Goal: Transaction & Acquisition: Purchase product/service

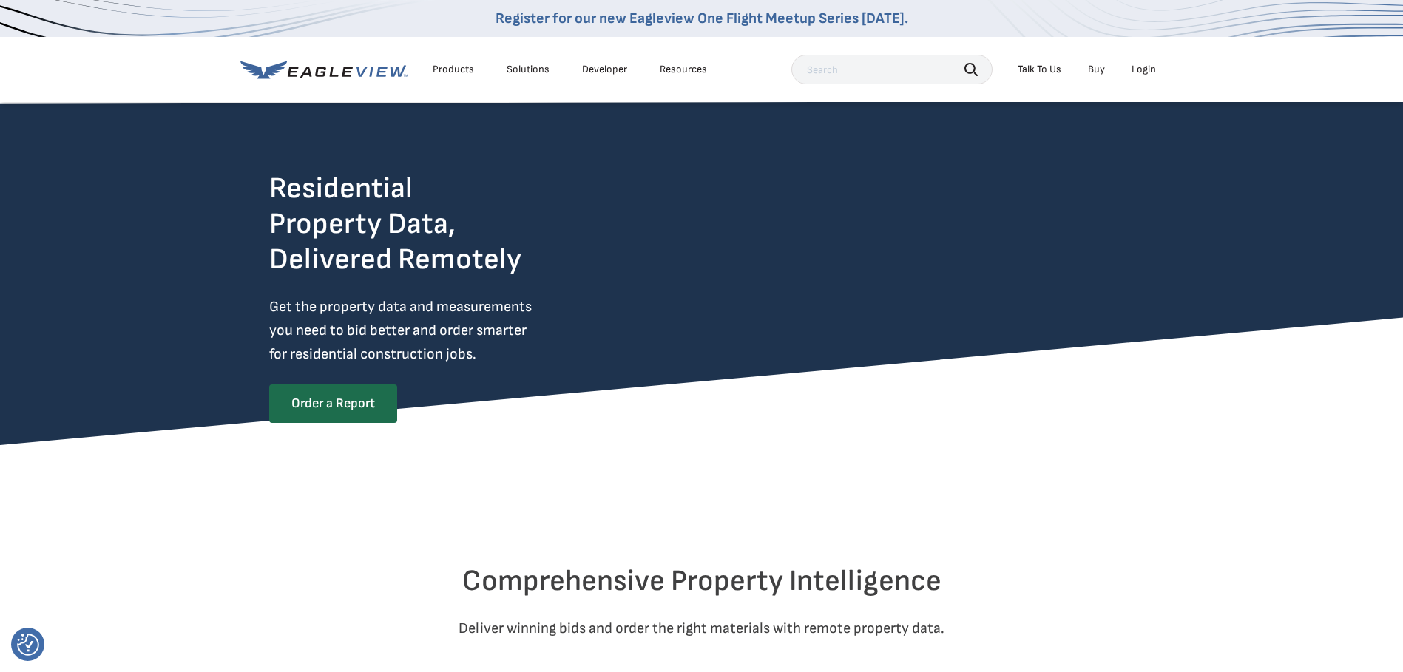
click at [378, 391] on link "Order a Report" at bounding box center [333, 404] width 128 height 38
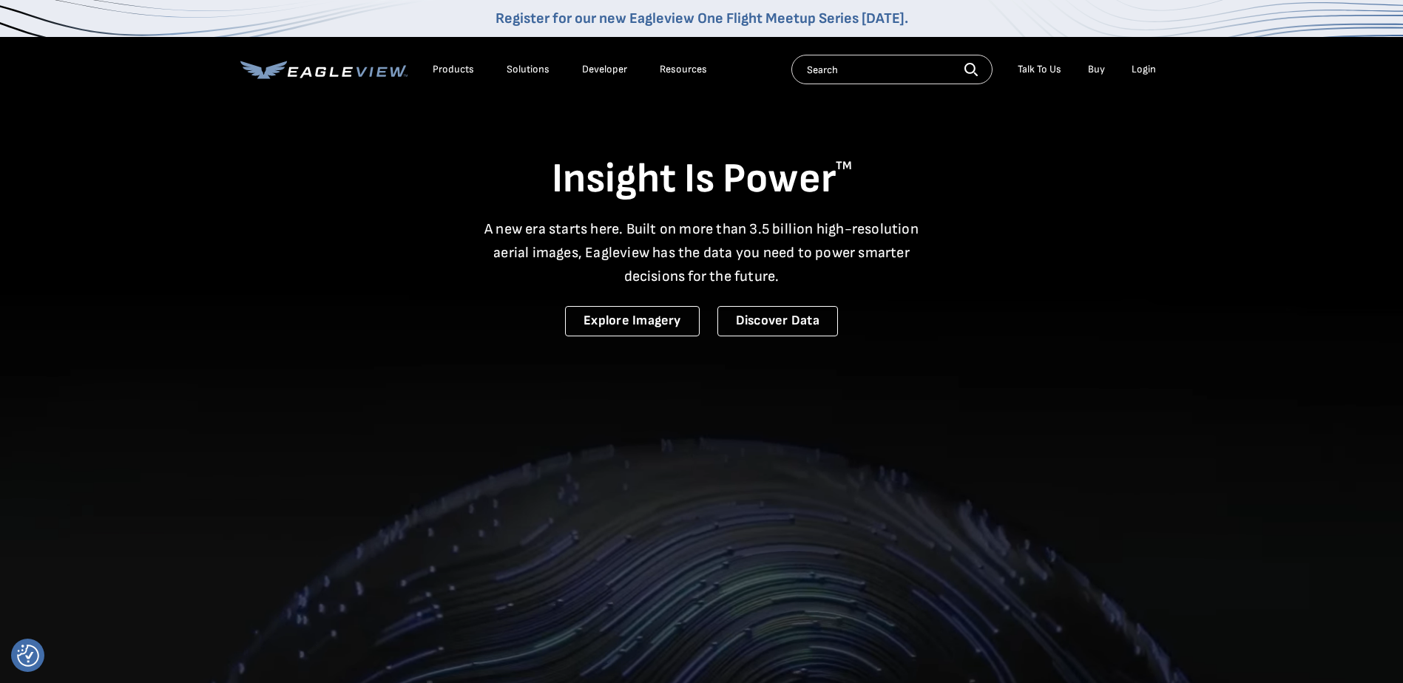
click at [1144, 71] on div "Login" at bounding box center [1144, 69] width 24 height 13
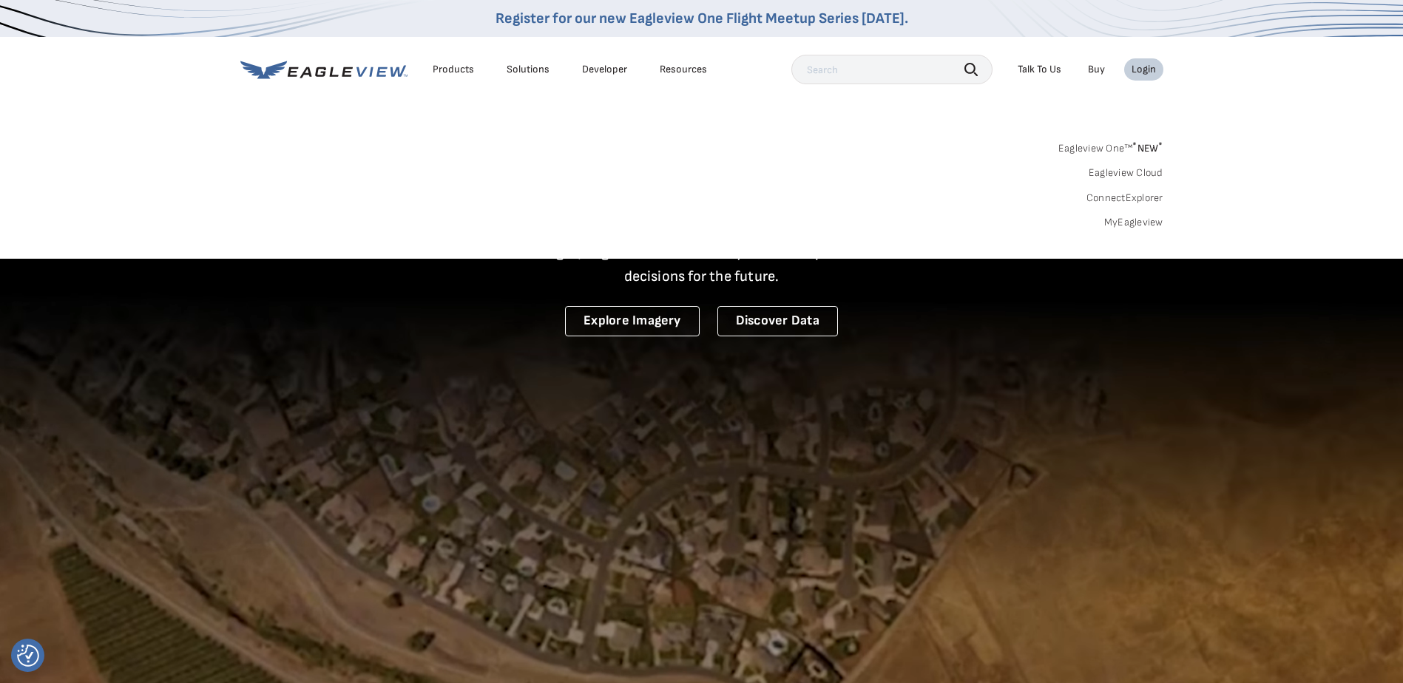
click at [1145, 71] on div "Login" at bounding box center [1144, 69] width 24 height 13
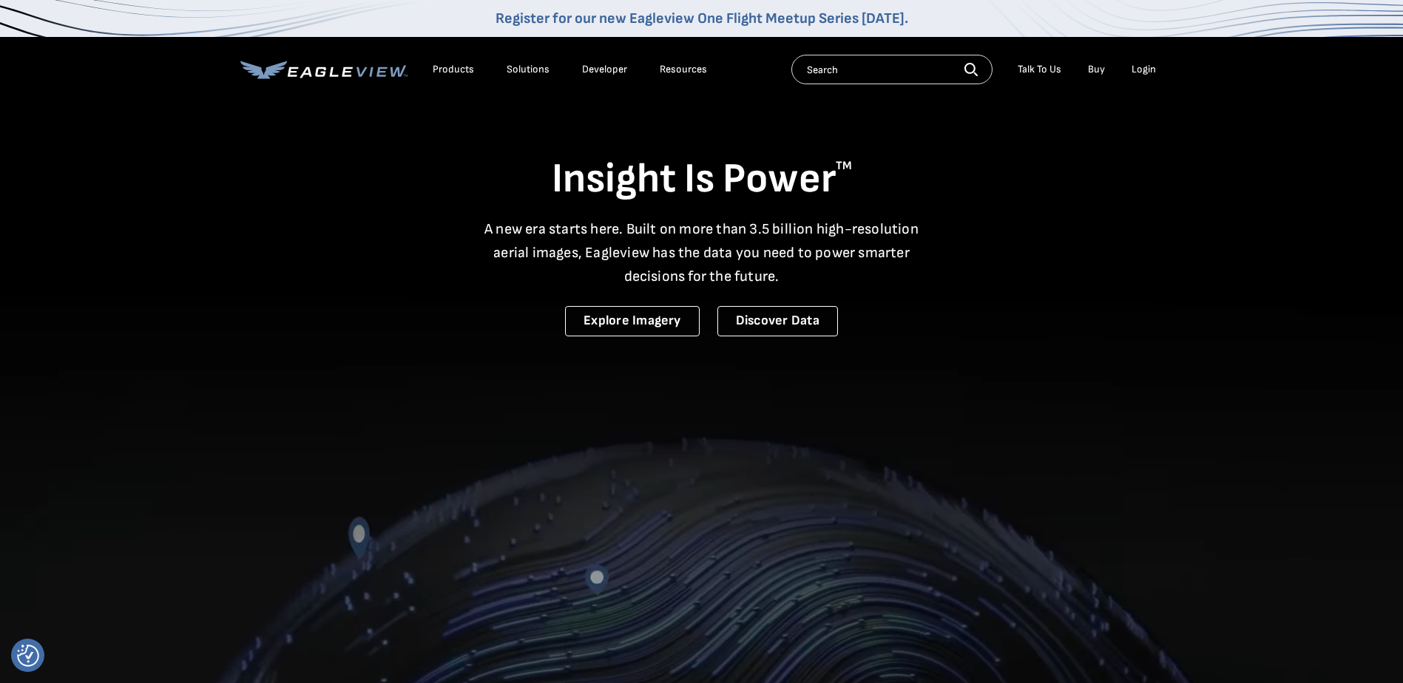
click at [442, 74] on div "Products" at bounding box center [453, 69] width 41 height 13
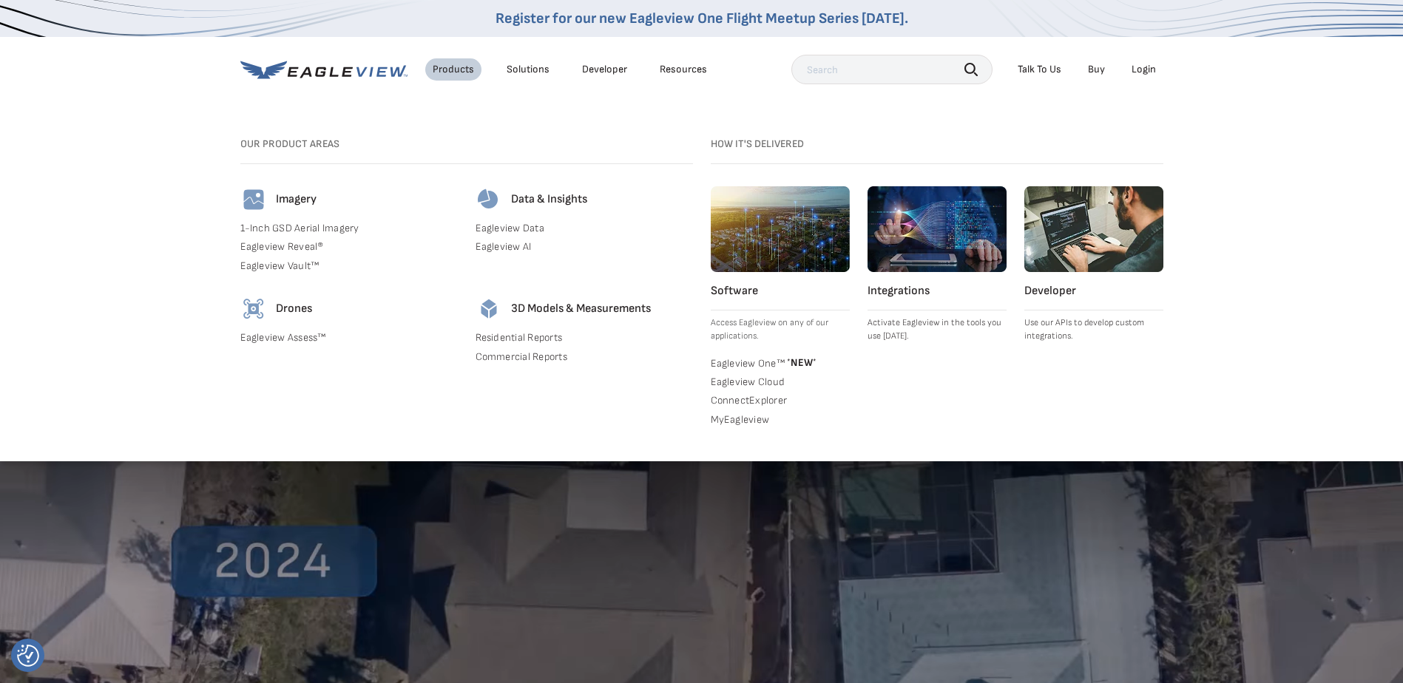
click at [1141, 68] on div "Login" at bounding box center [1144, 69] width 24 height 13
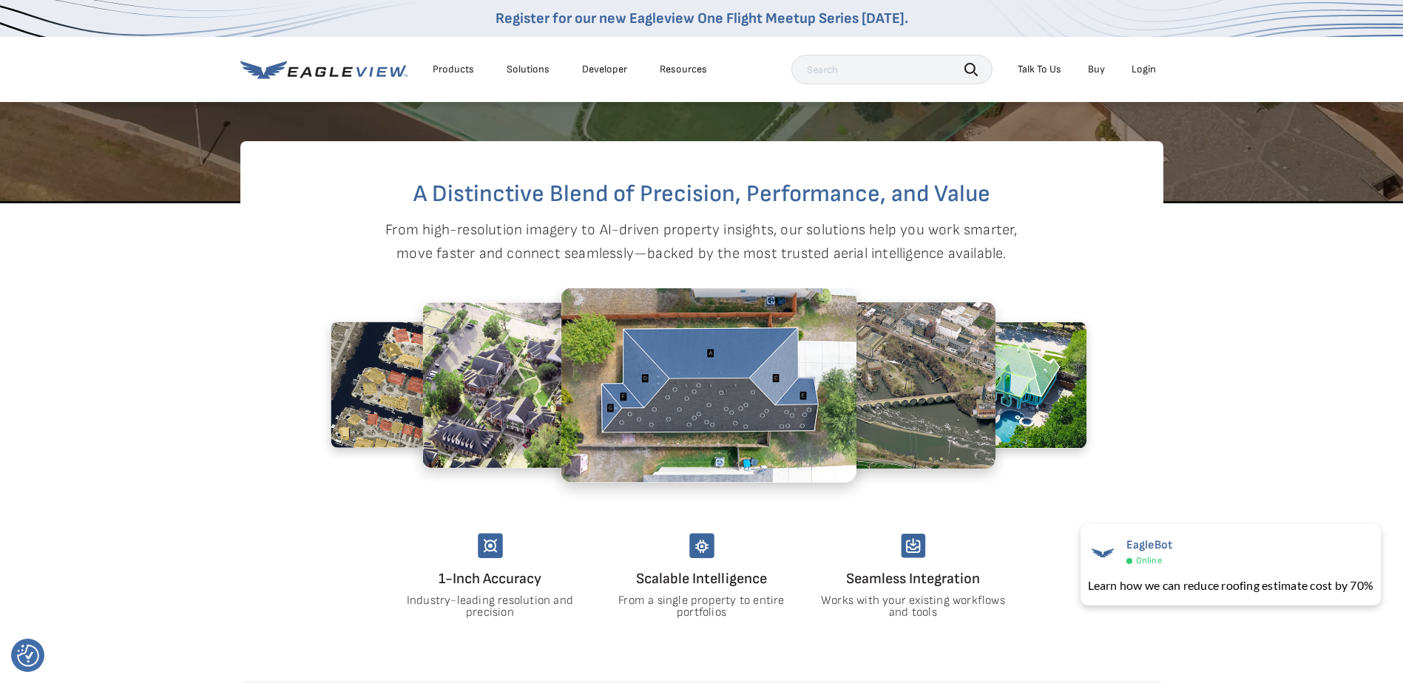
scroll to position [1035, 0]
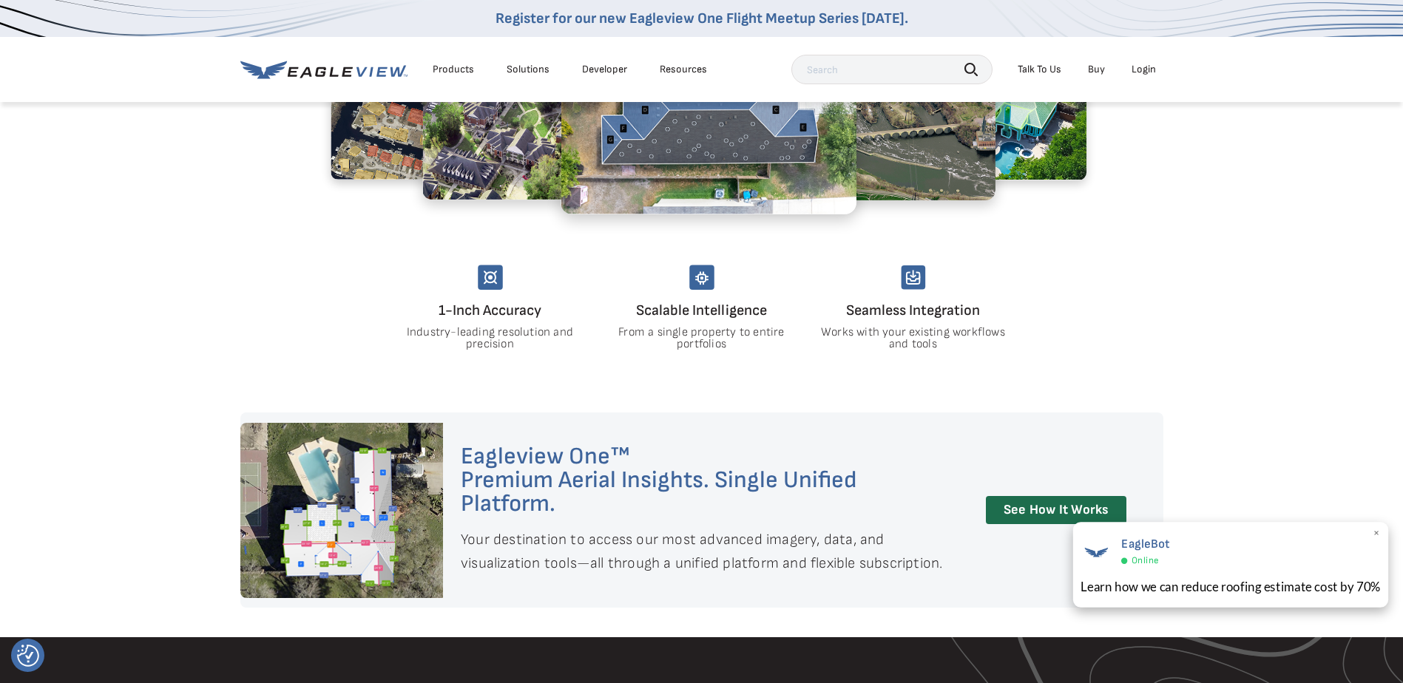
click at [1376, 530] on span "×" at bounding box center [1377, 535] width 8 height 16
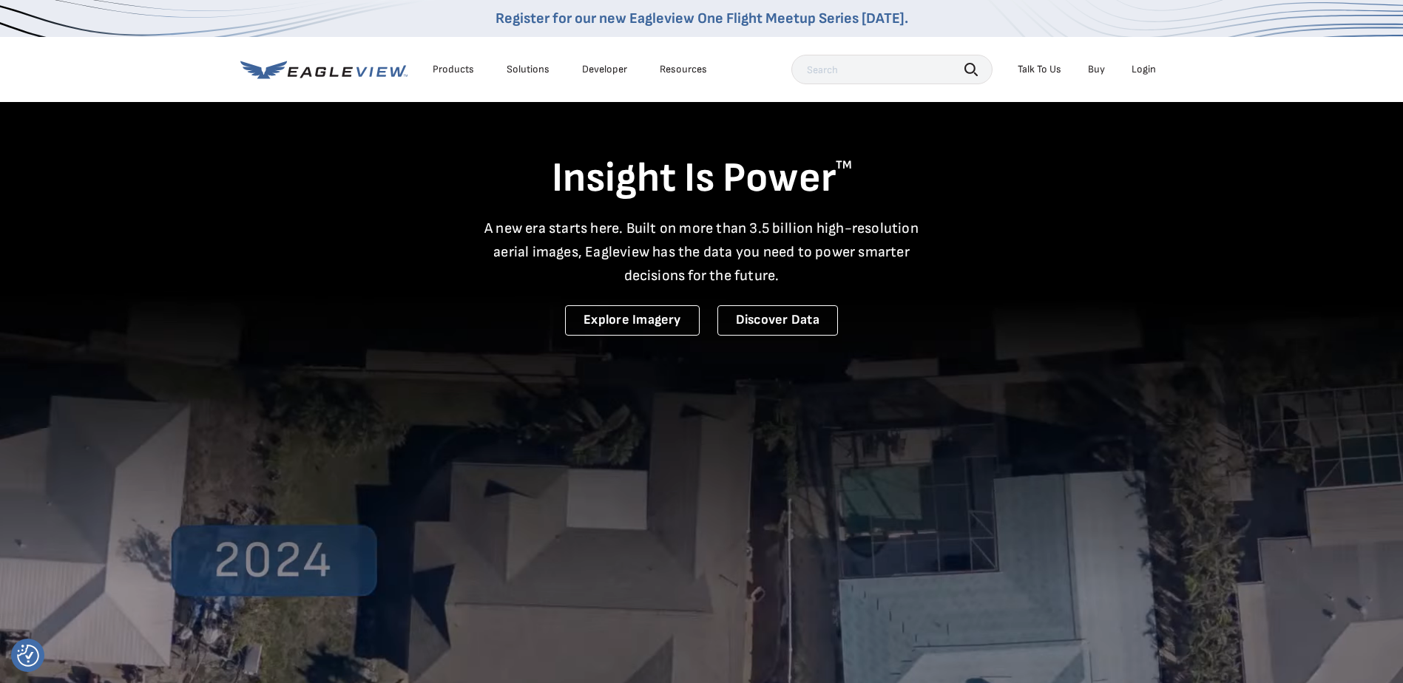
scroll to position [0, 0]
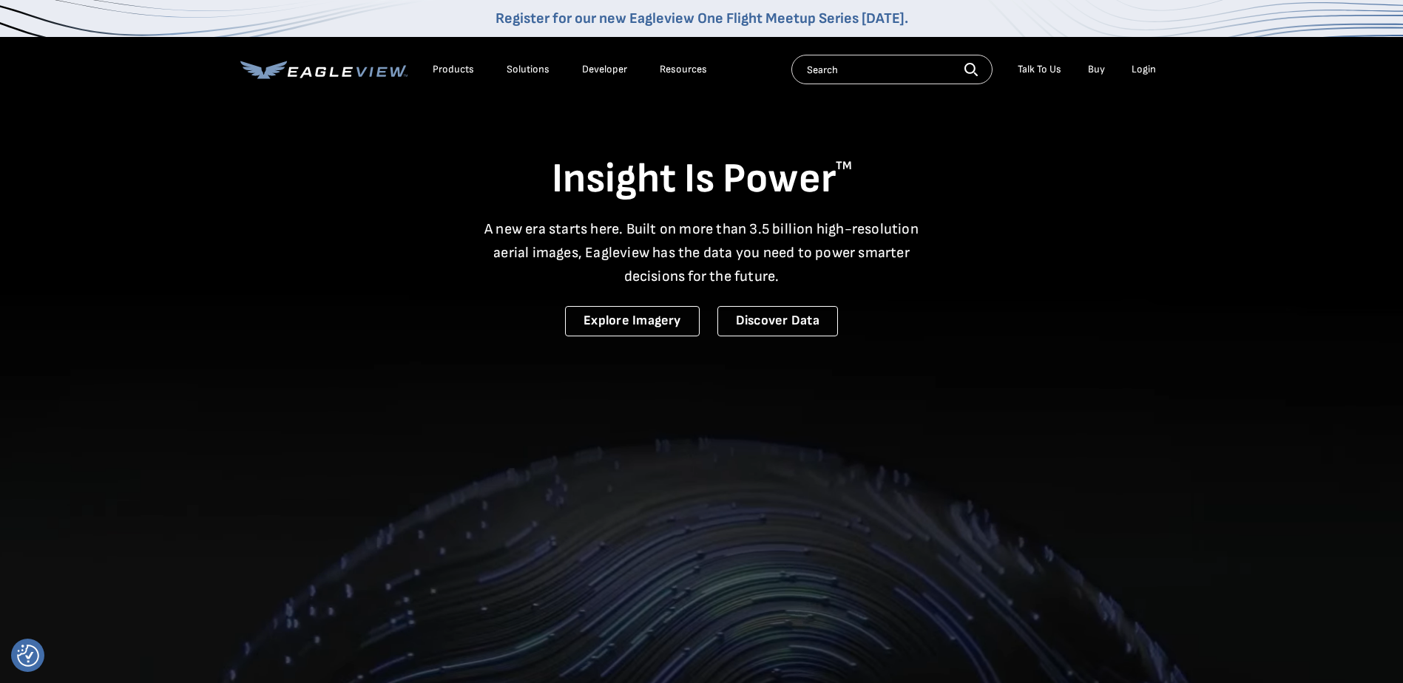
click at [1143, 69] on div "Login" at bounding box center [1144, 69] width 24 height 13
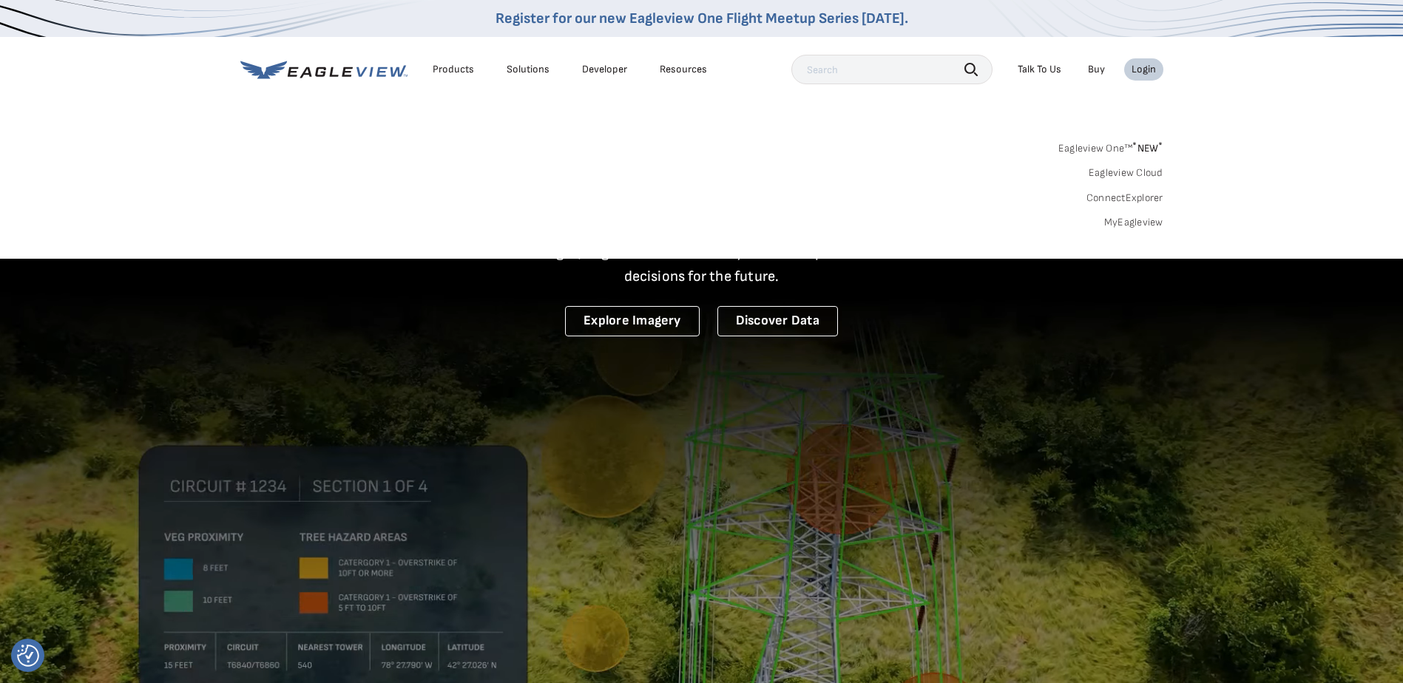
click at [1138, 221] on link "MyEagleview" at bounding box center [1133, 222] width 59 height 13
